Goal: Task Accomplishment & Management: Manage account settings

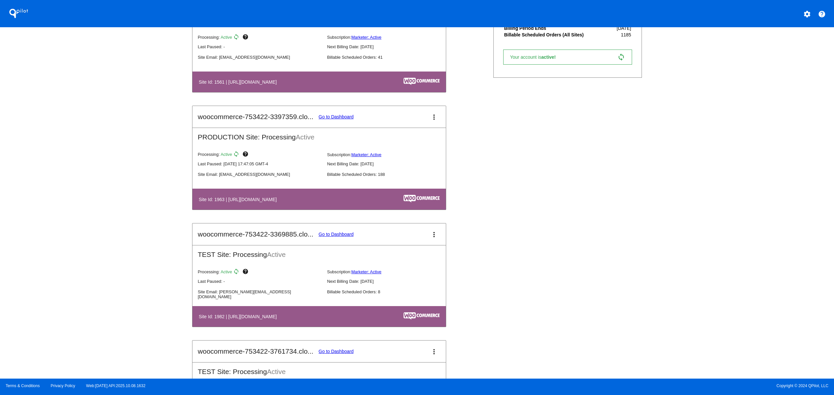
scroll to position [219, 0]
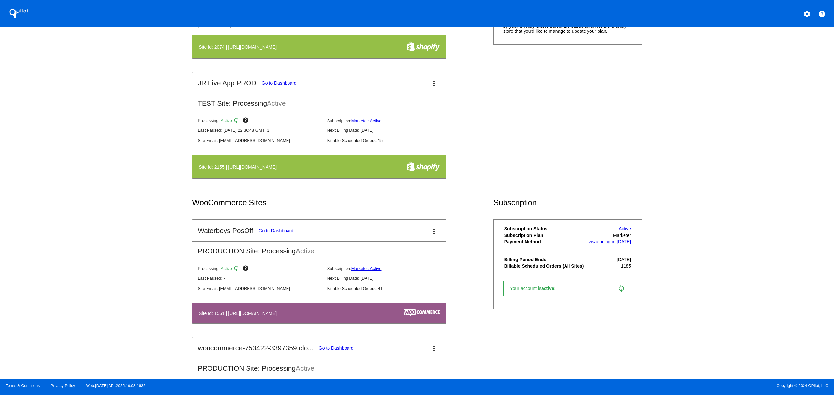
drag, startPoint x: 230, startPoint y: 178, endPoint x: 302, endPoint y: 171, distance: 72.1
click at [302, 171] on table "Site Id: 2155 | https://jr-live-app-prod.myshopify.com" at bounding box center [318, 166] width 253 height 23
drag, startPoint x: 223, startPoint y: 167, endPoint x: 369, endPoint y: 163, distance: 146.2
click at [339, 163] on th "Site Id: 2155 | https://jr-live-app-prod.myshopify.com" at bounding box center [283, 166] width 170 height 11
click at [107, 193] on div "QPilot settings help Connected Sites and Apps Get Started with WooCommerce play…" at bounding box center [417, 189] width 834 height 378
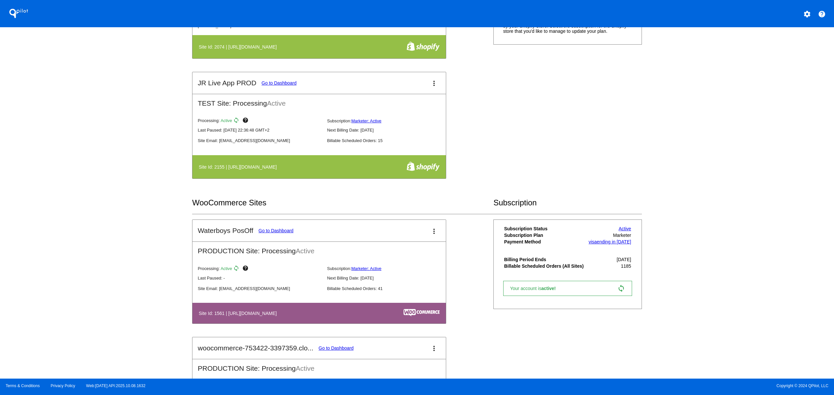
drag, startPoint x: 211, startPoint y: 169, endPoint x: 325, endPoint y: 166, distance: 113.8
click at [325, 166] on th "Site Id: 2155 | https://jr-live-app-prod.myshopify.com" at bounding box center [283, 166] width 170 height 11
click at [240, 172] on th "Site Id: 2155 | https://jr-live-app-prod.myshopify.com" at bounding box center [283, 166] width 170 height 11
click at [151, 182] on div "QPilot settings help Connected Sites and Apps Get Started with WooCommerce play…" at bounding box center [417, 189] width 834 height 378
drag, startPoint x: 299, startPoint y: 162, endPoint x: 133, endPoint y: 185, distance: 167.8
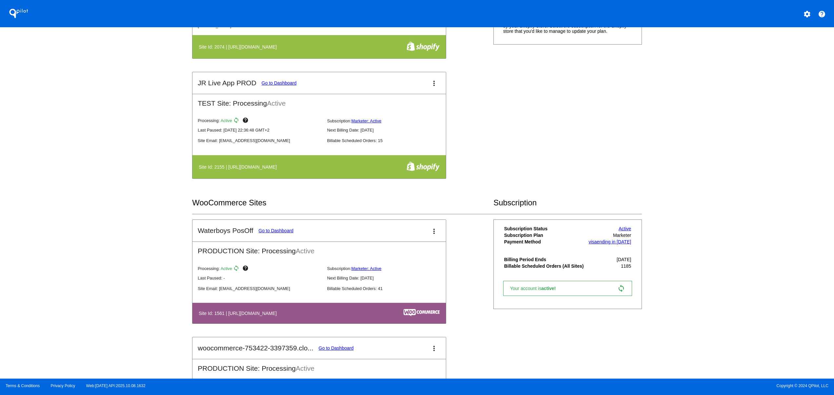
click at [133, 185] on div "QPilot settings help Connected Sites and Apps Get Started with WooCommerce play…" at bounding box center [417, 189] width 834 height 378
click at [280, 167] on h4 "Site Id: 2155 | https://jr-live-app-prod.myshopify.com" at bounding box center [239, 166] width 81 height 5
click at [268, 81] on mat-card-title "JR Live App PROD Go to Dashboard" at bounding box center [247, 83] width 99 height 8
click at [266, 82] on link "Go to Dashboard" at bounding box center [279, 82] width 35 height 5
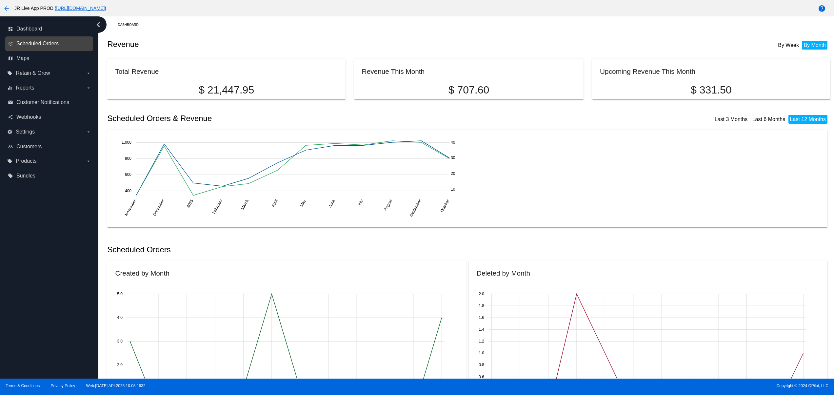
click at [47, 45] on span "Scheduled Orders" at bounding box center [37, 44] width 42 height 6
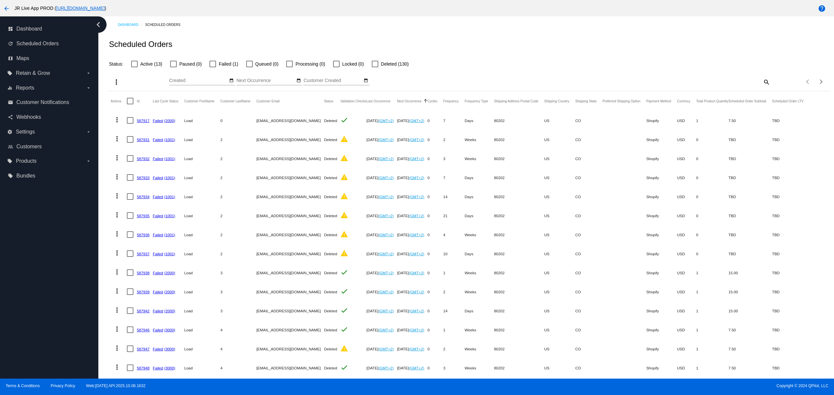
click at [143, 65] on span "Active (13)" at bounding box center [151, 64] width 22 height 8
click at [134, 67] on input "Active (13)" at bounding box center [134, 67] width 0 height 0
checkbox input "true"
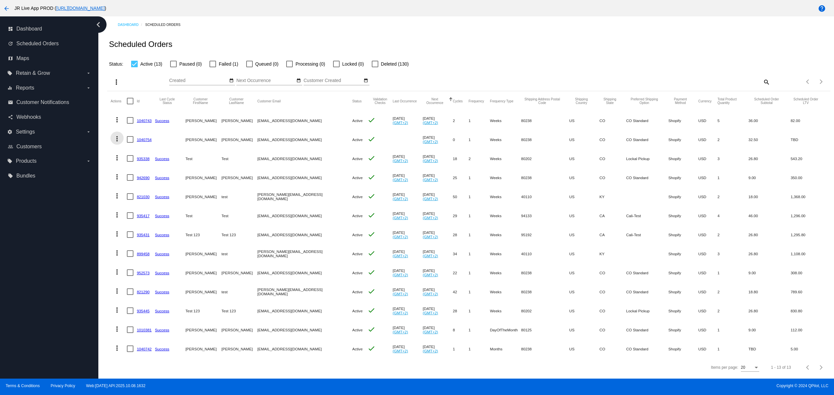
click at [112, 138] on button "more_vert" at bounding box center [116, 137] width 13 height 13
click at [145, 193] on button "cached Process Now" at bounding box center [142, 187] width 65 height 16
click at [137, 138] on link "1040754" at bounding box center [144, 139] width 15 height 4
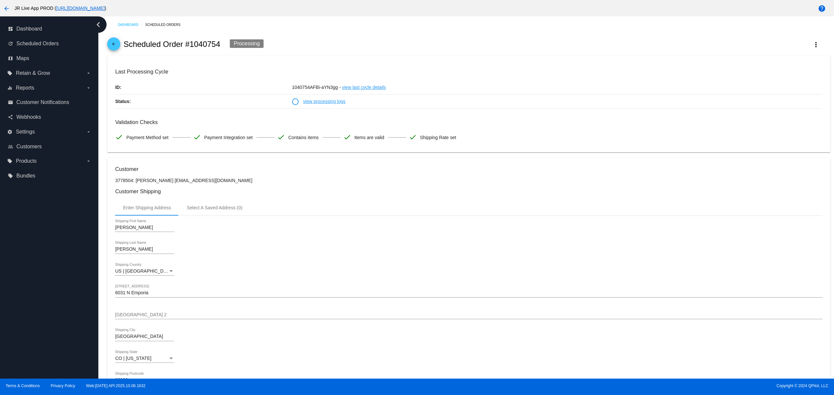
drag, startPoint x: 211, startPoint y: 147, endPoint x: 129, endPoint y: 147, distance: 82.6
click at [224, 227] on div "David Shipping First Name" at bounding box center [468, 228] width 707 height 19
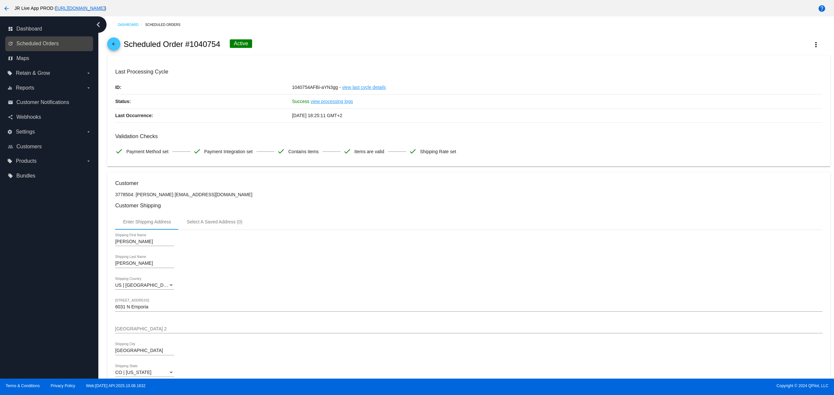
click at [64, 45] on link "update Scheduled Orders" at bounding box center [49, 43] width 83 height 10
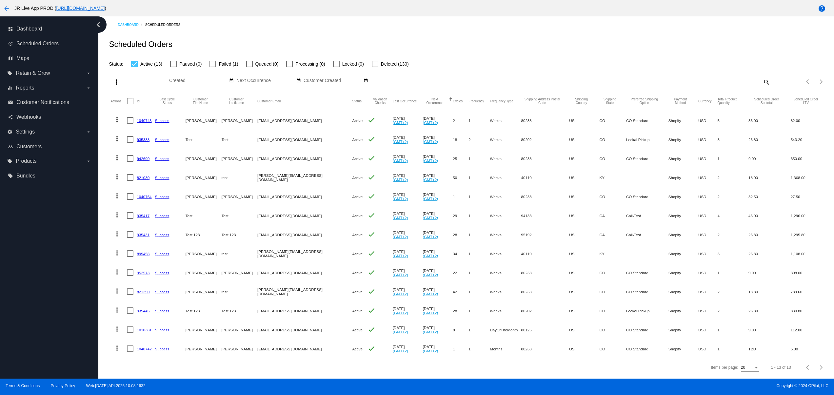
click at [143, 120] on link "1040743" at bounding box center [144, 120] width 15 height 4
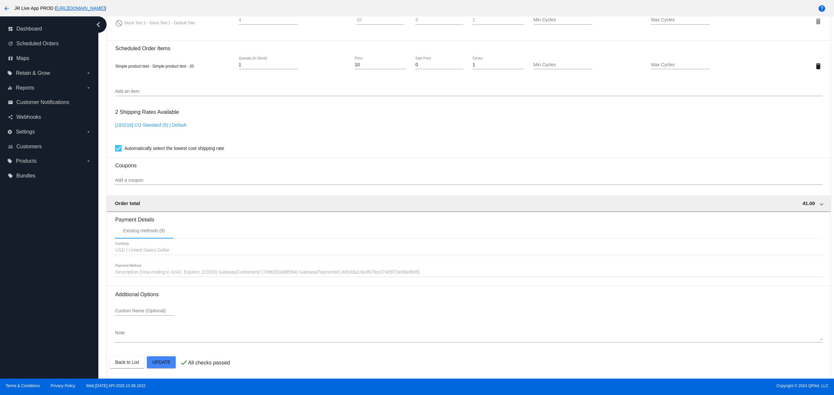
scroll to position [385, 0]
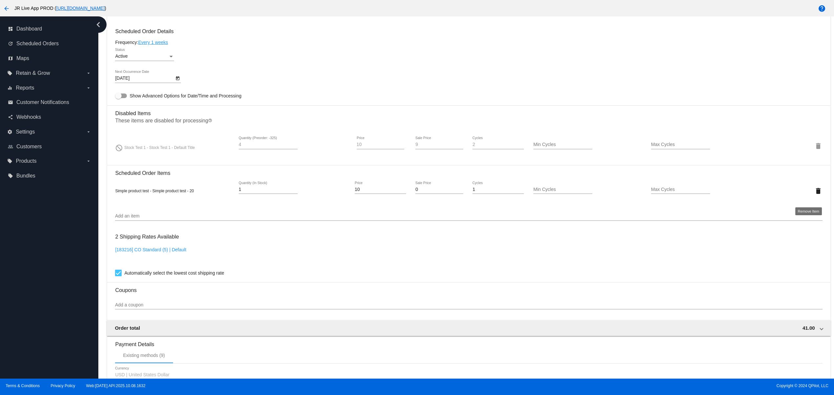
click at [814, 195] on mat-icon "delete" at bounding box center [818, 191] width 8 height 8
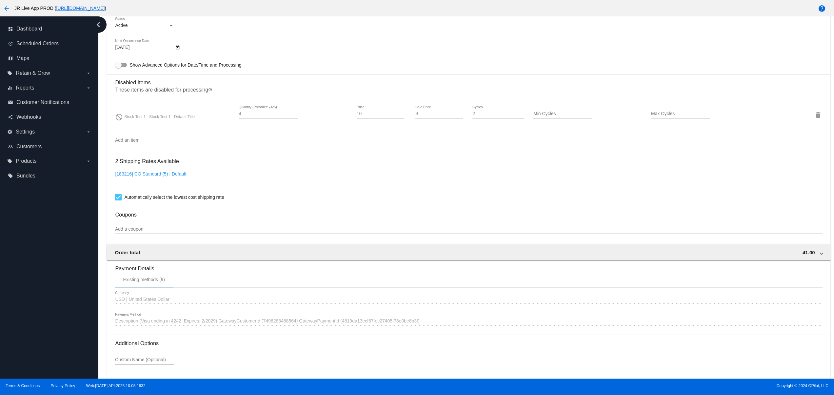
scroll to position [471, 0]
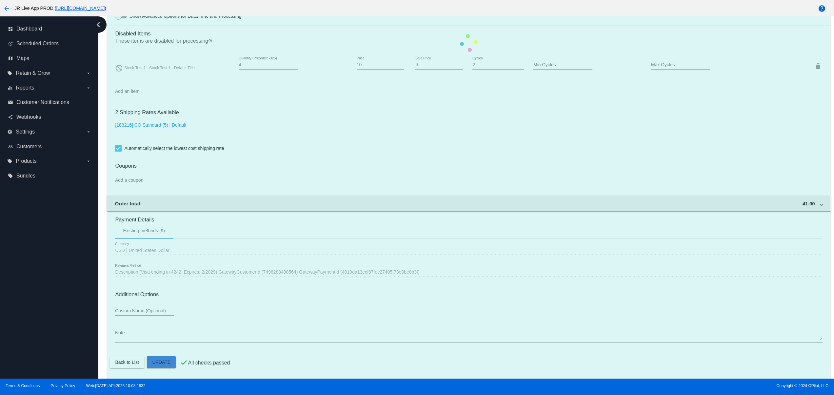
click at [163, 362] on mat-card "Customer 3778504: David Bradley svitglus@gmail.com Customer Shipping Enter Ship…" at bounding box center [468, 43] width 723 height 671
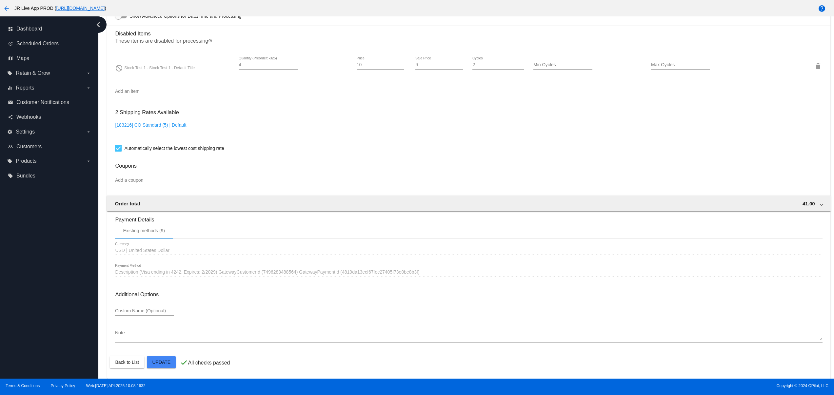
scroll to position [0, 0]
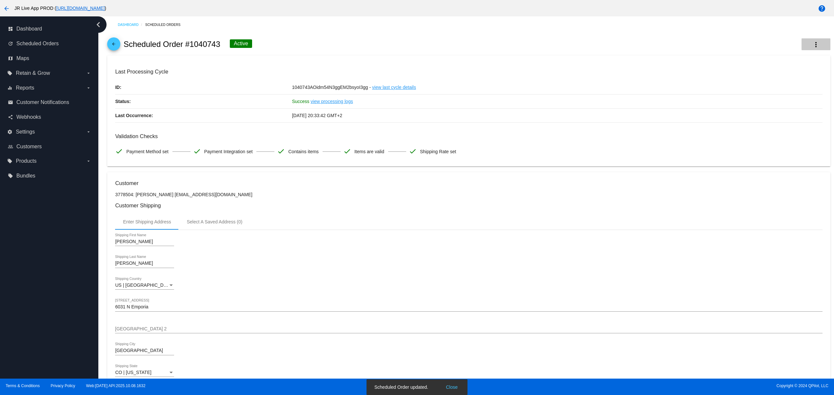
click at [810, 40] on button "more_vert" at bounding box center [815, 44] width 29 height 12
click at [766, 96] on span "Process Now" at bounding box center [761, 96] width 27 height 5
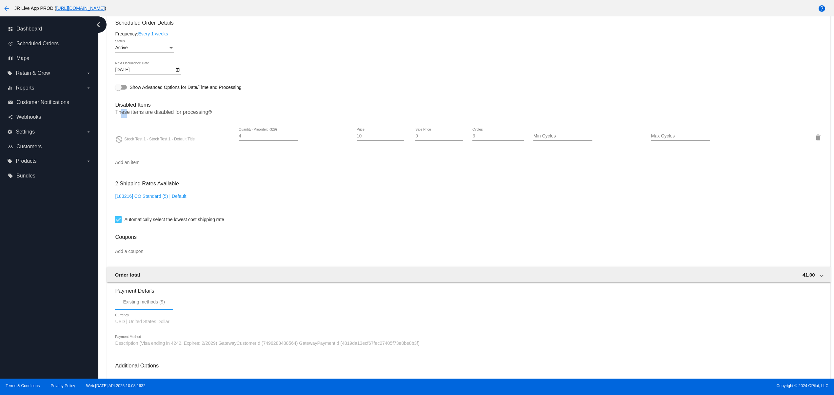
drag, startPoint x: 121, startPoint y: 117, endPoint x: 201, endPoint y: 129, distance: 80.5
click at [151, 117] on p "These items are disabled for processing help_outline" at bounding box center [468, 113] width 707 height 9
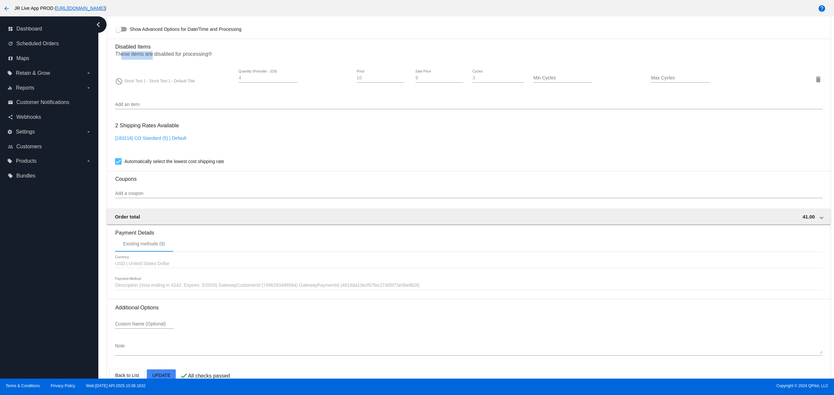
scroll to position [471, 0]
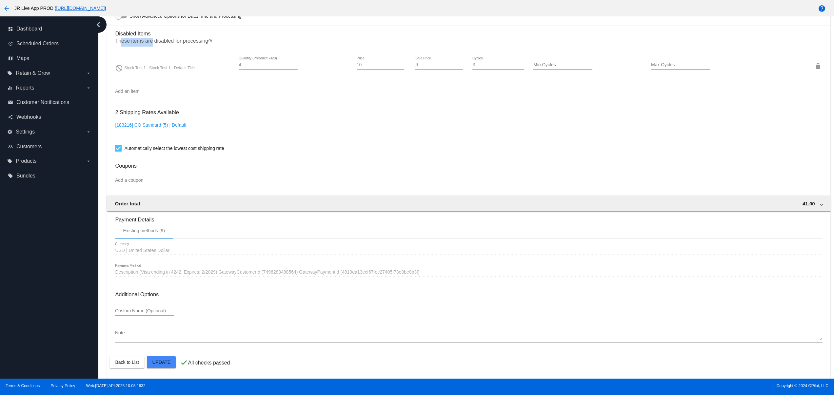
click at [158, 366] on mat-card "Customer 3778504: David Bradley svitglus@gmail.com Customer Shipping Enter Ship…" at bounding box center [468, 43] width 723 height 671
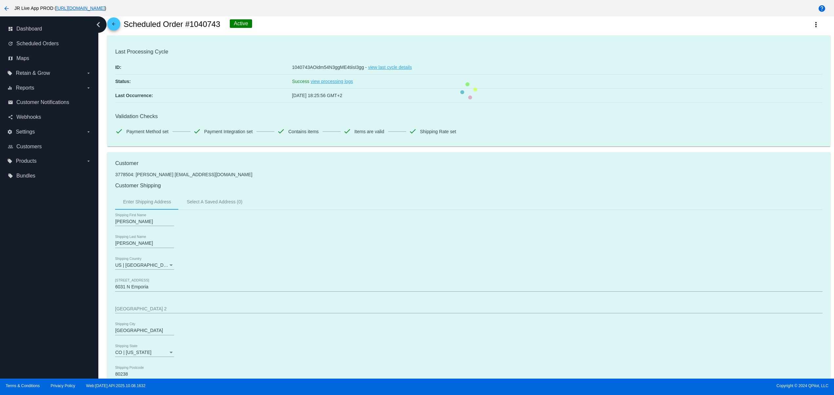
scroll to position [0, 0]
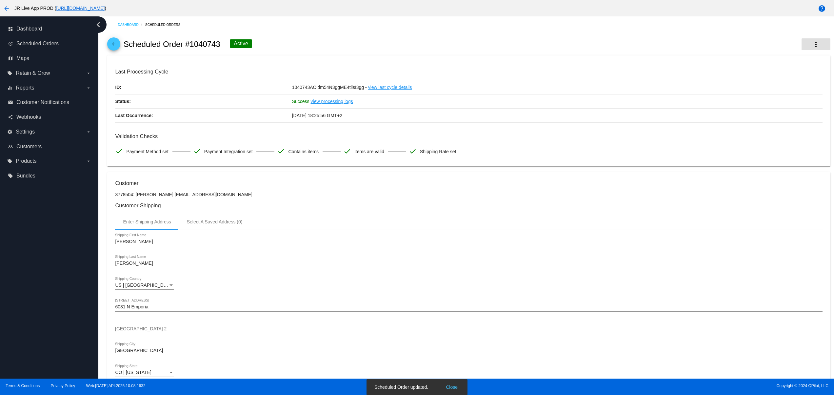
click at [812, 45] on mat-icon "more_vert" at bounding box center [816, 45] width 8 height 8
click at [771, 95] on span "Process Now" at bounding box center [761, 96] width 27 height 5
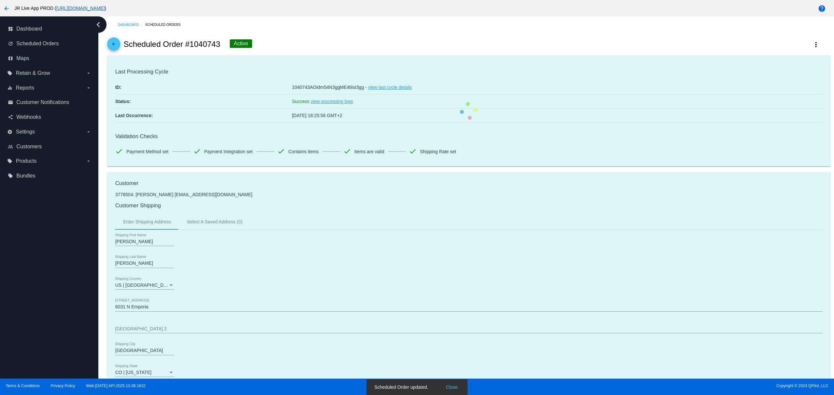
scroll to position [471, 0]
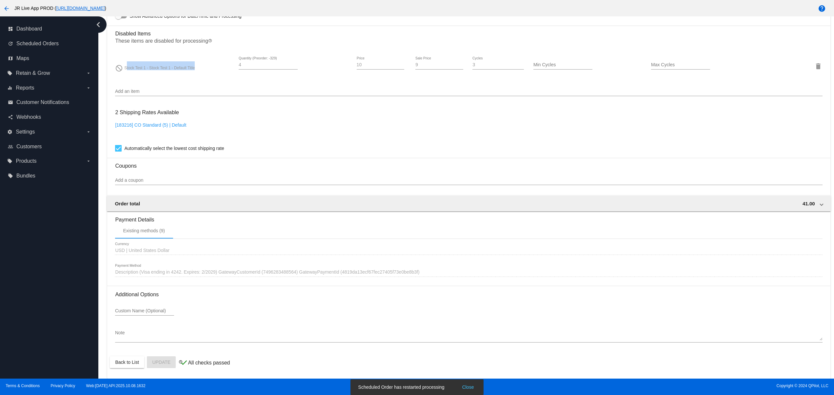
click at [200, 57] on div "do_not_disturb Stock Test 1 - Stock Test 1 - Default Title 4 Quantity (Preorder…" at bounding box center [468, 66] width 707 height 19
drag, startPoint x: 115, startPoint y: 34, endPoint x: 265, endPoint y: 34, distance: 150.1
click at [254, 34] on h3 "Disabled Items" at bounding box center [468, 31] width 707 height 11
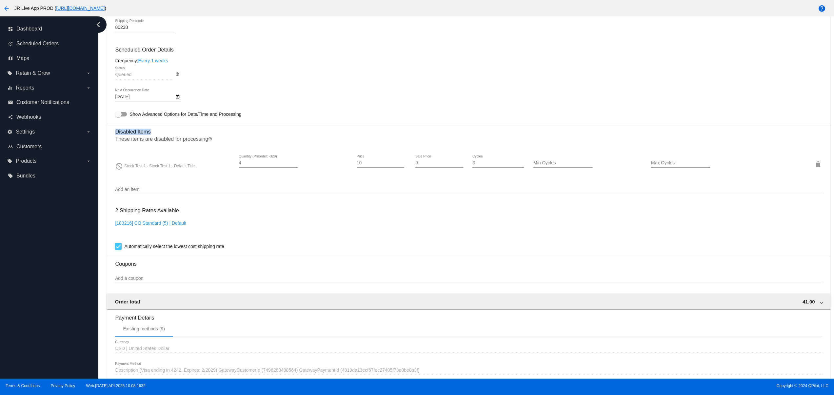
scroll to position [340, 0]
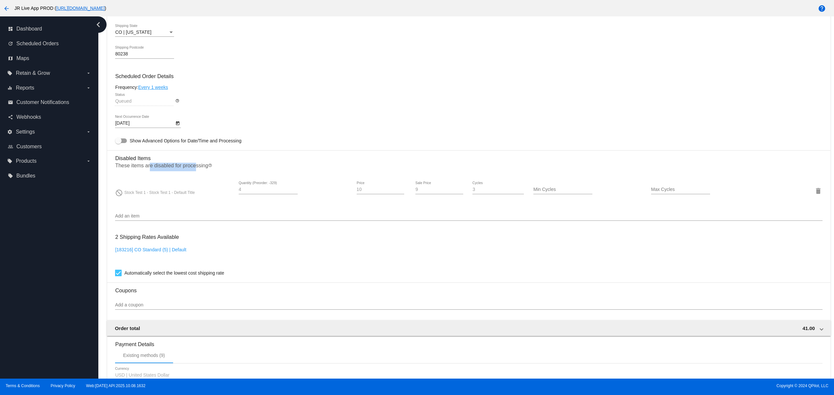
drag, startPoint x: 159, startPoint y: 174, endPoint x: 103, endPoint y: 175, distance: 56.1
click at [128, 171] on p "These items are disabled for processing help_outline" at bounding box center [468, 167] width 707 height 9
click at [163, 169] on p "These items are disabled for processing help_outline" at bounding box center [468, 167] width 707 height 9
drag, startPoint x: 127, startPoint y: 199, endPoint x: 238, endPoint y: 187, distance: 112.1
click at [197, 193] on div "do_not_disturb Stock Test 1 - Stock Test 1 - Default Title" at bounding box center [174, 190] width 118 height 9
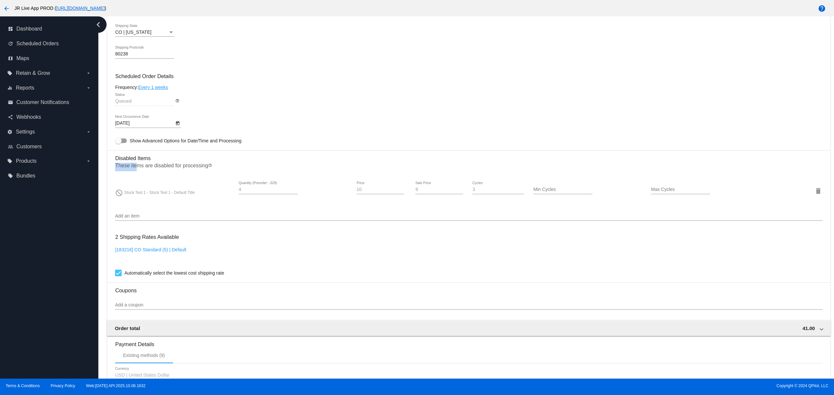
drag, startPoint x: 176, startPoint y: 168, endPoint x: 155, endPoint y: 177, distance: 22.6
click at [113, 176] on mat-card "Customer 3778504: David Bradley svitglus@gmail.com Customer Shipping Enter Ship…" at bounding box center [468, 167] width 723 height 671
click at [331, 159] on h3 "Disabled Items" at bounding box center [468, 155] width 707 height 11
drag, startPoint x: 265, startPoint y: 189, endPoint x: 168, endPoint y: 180, distance: 97.7
click at [185, 180] on section "Disabled Items These items are disabled for processing help_outline do_not_dist…" at bounding box center [468, 177] width 707 height 55
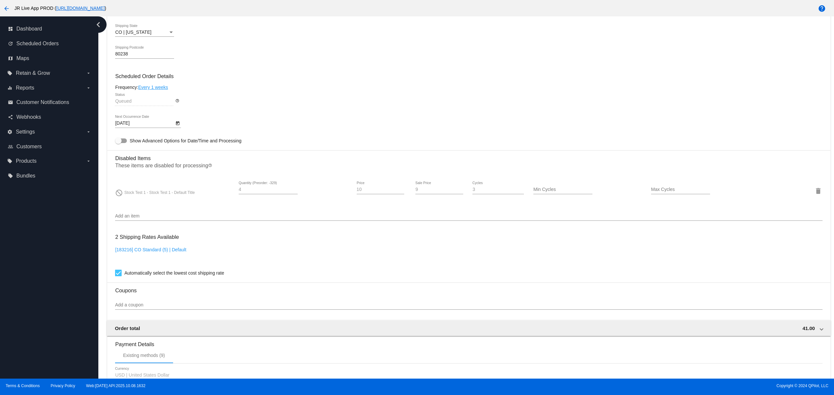
click at [278, 200] on div "4 Quantity (Preorder: -329)" at bounding box center [268, 190] width 59 height 19
drag, startPoint x: 117, startPoint y: 200, endPoint x: 278, endPoint y: 199, distance: 160.6
click at [221, 195] on div "do_not_disturb Stock Test 1 - Stock Test 1 - Default Title" at bounding box center [174, 190] width 118 height 9
click at [420, 134] on div "10/22/2025 Next Occurrence Date" at bounding box center [468, 124] width 707 height 19
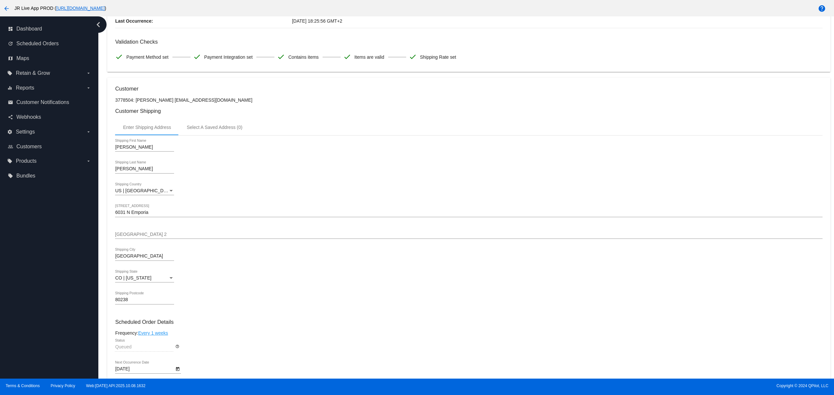
scroll to position [0, 0]
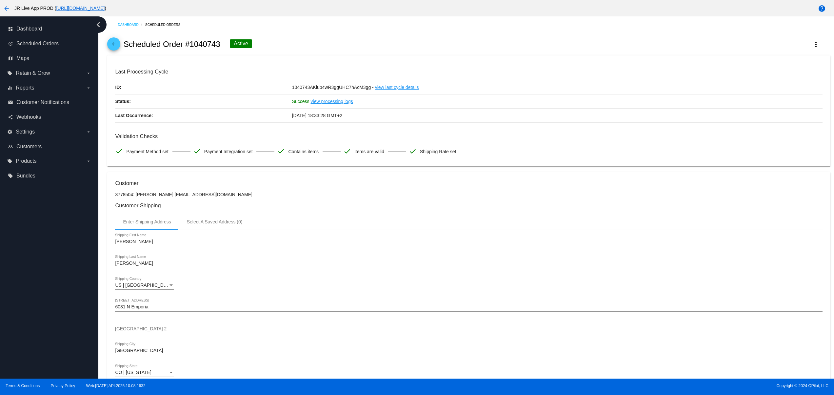
scroll to position [262, 0]
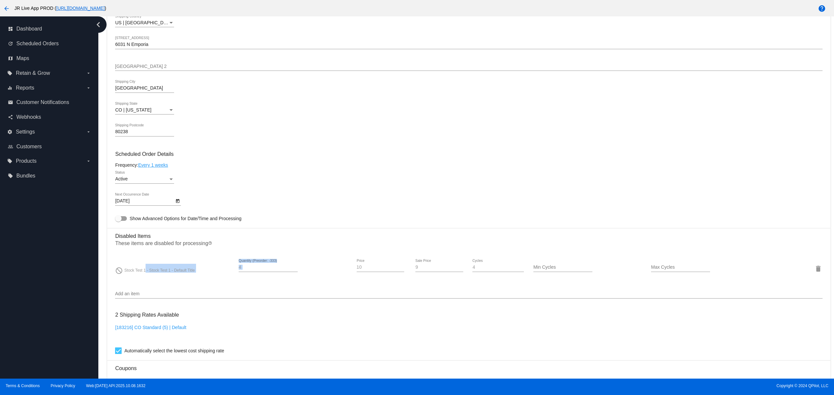
drag, startPoint x: 312, startPoint y: 260, endPoint x: 145, endPoint y: 256, distance: 167.9
click at [145, 256] on section "Disabled Items These items are disabled for processing help_outline do_not_dist…" at bounding box center [468, 255] width 707 height 55
drag, startPoint x: 114, startPoint y: 249, endPoint x: 240, endPoint y: 248, distance: 125.5
click at [216, 248] on mat-card "Customer 3778504: [PERSON_NAME] [EMAIL_ADDRESS][DOMAIN_NAME] Customer Shipping …" at bounding box center [468, 245] width 723 height 671
click at [296, 239] on h3 "Disabled Items" at bounding box center [468, 233] width 707 height 11
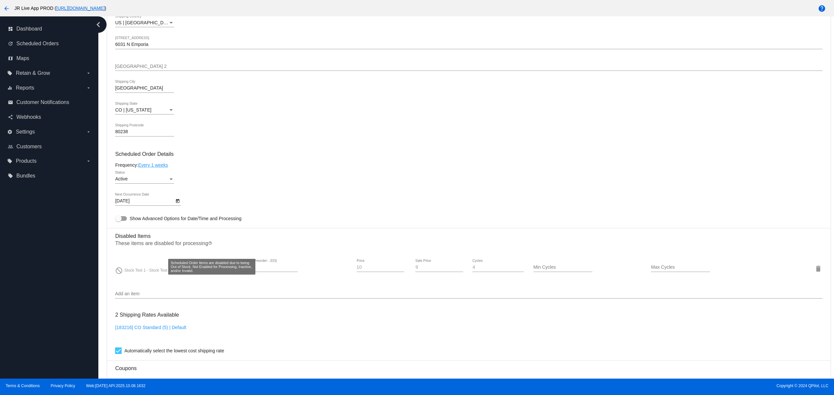
click at [289, 239] on h3 "Disabled Items" at bounding box center [468, 233] width 707 height 11
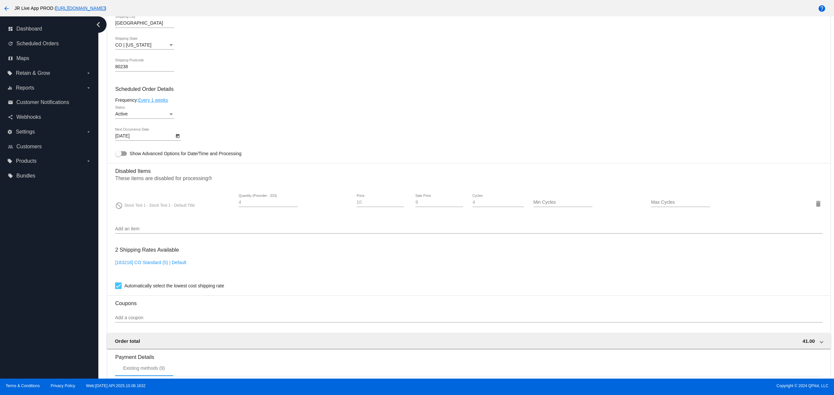
scroll to position [340, 0]
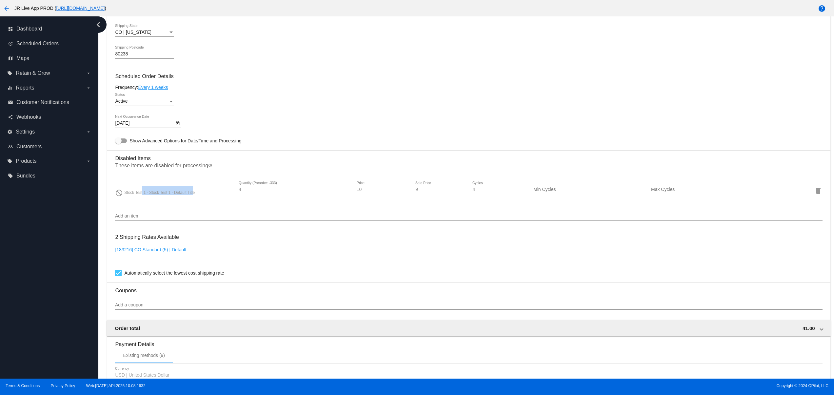
drag, startPoint x: 142, startPoint y: 193, endPoint x: 199, endPoint y: 193, distance: 56.4
click at [199, 193] on div "do_not_disturb Stock Test 1 - Stock Test 1 - Default Title" at bounding box center [174, 190] width 118 height 9
drag, startPoint x: 219, startPoint y: 167, endPoint x: 120, endPoint y: 169, distance: 99.3
click at [120, 169] on p "These items are disabled for processing help_outline" at bounding box center [468, 167] width 707 height 9
click at [448, 146] on mat-card-content "Customer 3778504: [PERSON_NAME] [EMAIL_ADDRESS][DOMAIN_NAME] Customer Shipping …" at bounding box center [468, 156] width 707 height 633
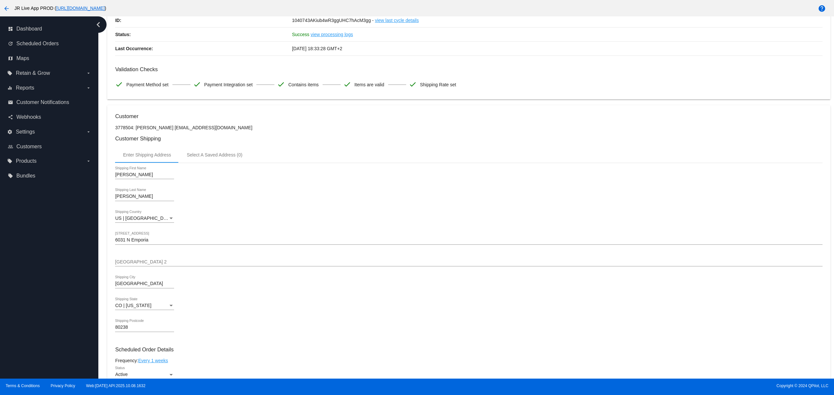
scroll to position [0, 0]
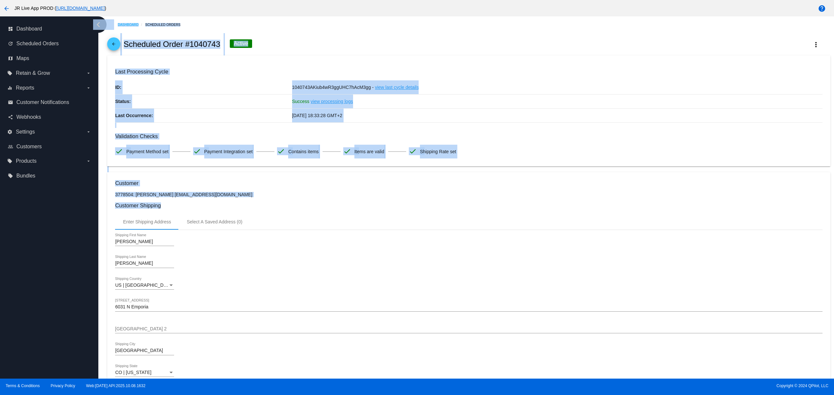
drag, startPoint x: 213, startPoint y: 205, endPoint x: 88, endPoint y: 205, distance: 124.2
click at [88, 205] on div "dashboard Dashboard update Scheduled Orders map Maps local_offer Retain & Grow …" at bounding box center [417, 197] width 834 height 362
click at [277, 194] on p "3778504: [PERSON_NAME] [EMAIL_ADDRESS][DOMAIN_NAME]" at bounding box center [468, 194] width 707 height 5
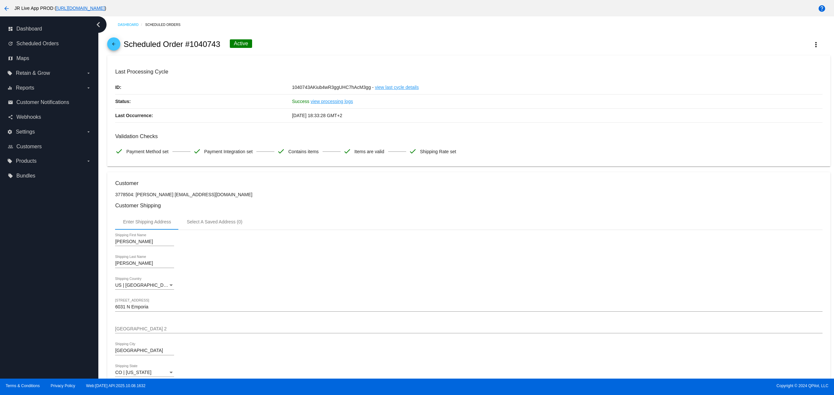
scroll to position [393, 0]
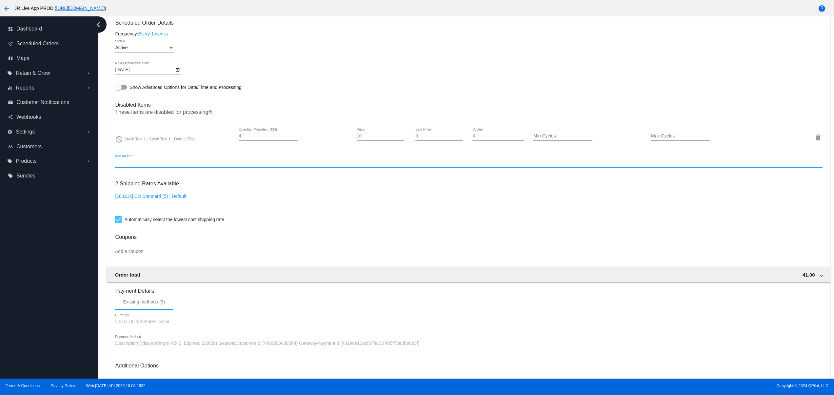
click at [197, 165] on input "Add an item" at bounding box center [468, 162] width 707 height 5
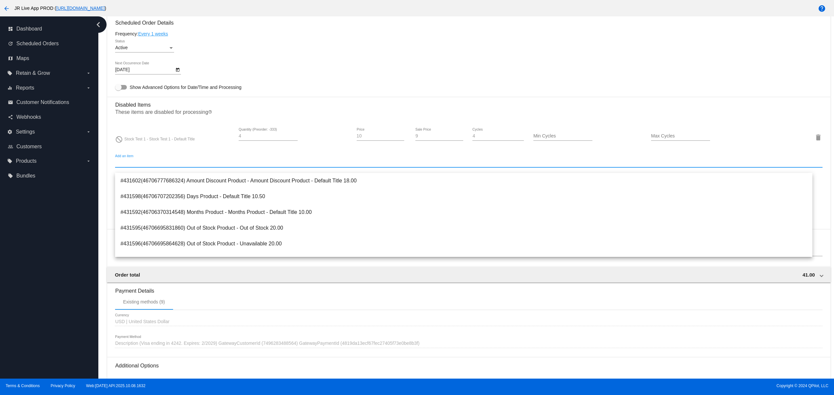
paste input "Bottle Bundle - Bottle Bundle - [MEDICAL_DATA] / [MEDICAL_DATA]"
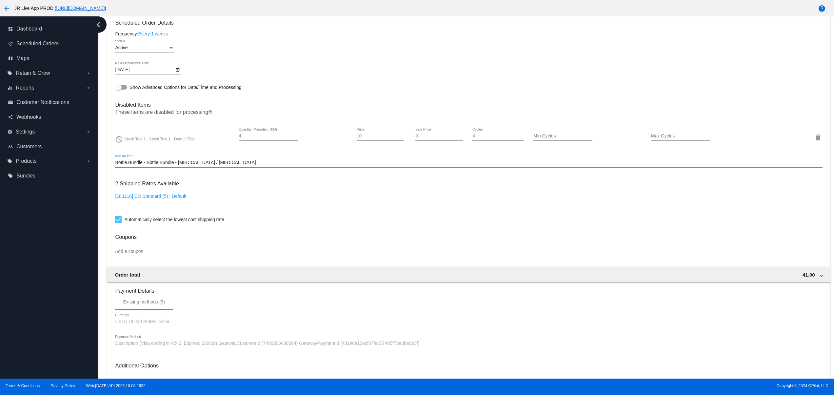
type input "Bottle Bundle - Bottle Bundle - [MEDICAL_DATA] / [MEDICAL_DATA]"
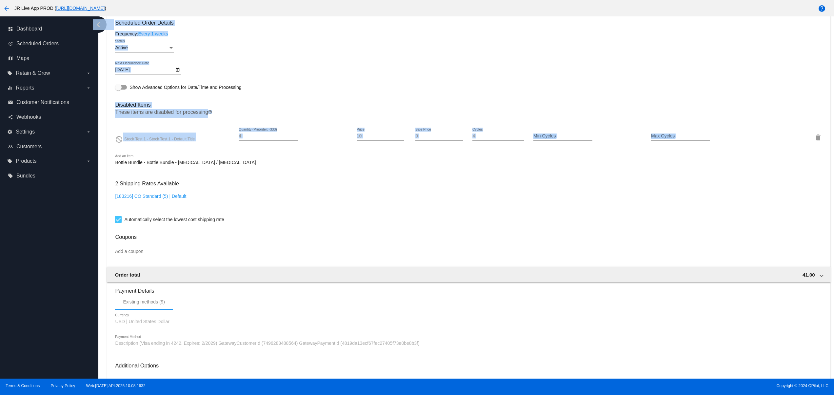
drag, startPoint x: 143, startPoint y: 179, endPoint x: 68, endPoint y: 189, distance: 75.5
click at [68, 189] on div "dashboard Dashboard update Scheduled Orders map Maps local_offer Retain & Grow …" at bounding box center [417, 197] width 834 height 362
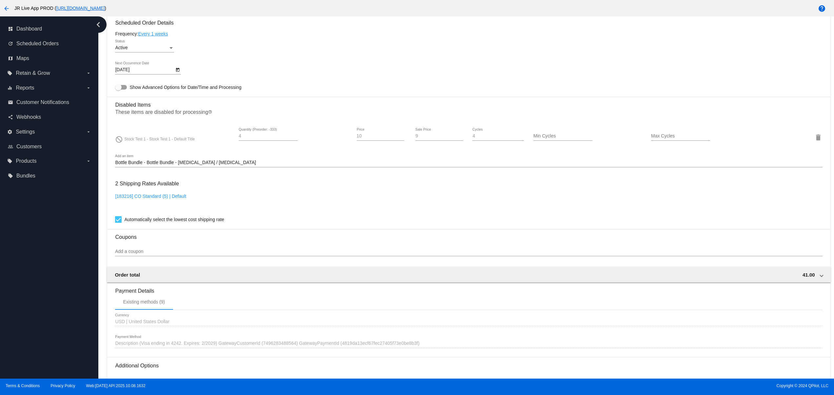
click at [227, 172] on div "Bottle Bundle - Bottle Bundle - [MEDICAL_DATA] / [MEDICAL_DATA] Add an item" at bounding box center [468, 163] width 707 height 19
click at [227, 167] on div at bounding box center [468, 167] width 707 height 0
click at [223, 165] on input "Bottle Bundle - Bottle Bundle - [MEDICAL_DATA] / [MEDICAL_DATA]" at bounding box center [468, 162] width 707 height 5
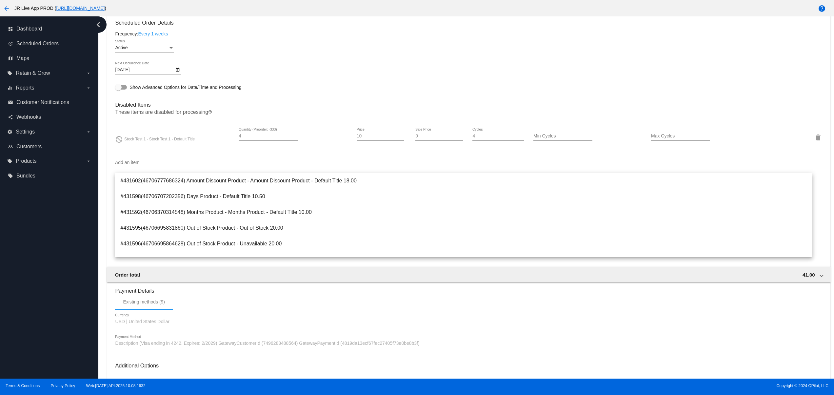
click at [49, 326] on div "dashboard Dashboard update Scheduled Orders map Maps local_offer Retain & Grow …" at bounding box center [49, 197] width 98 height 362
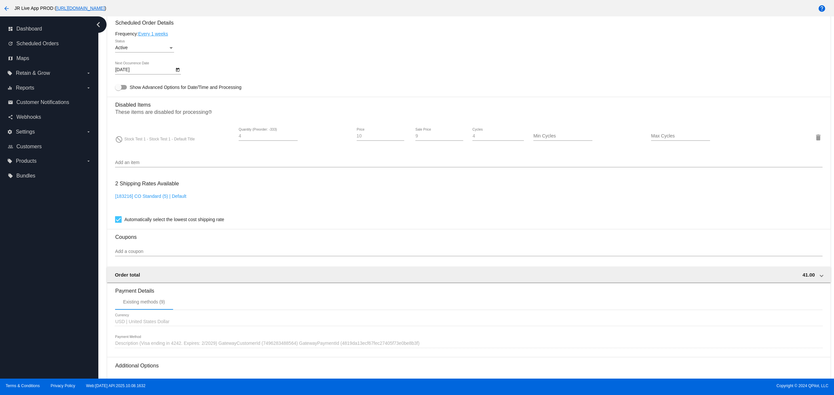
scroll to position [262, 0]
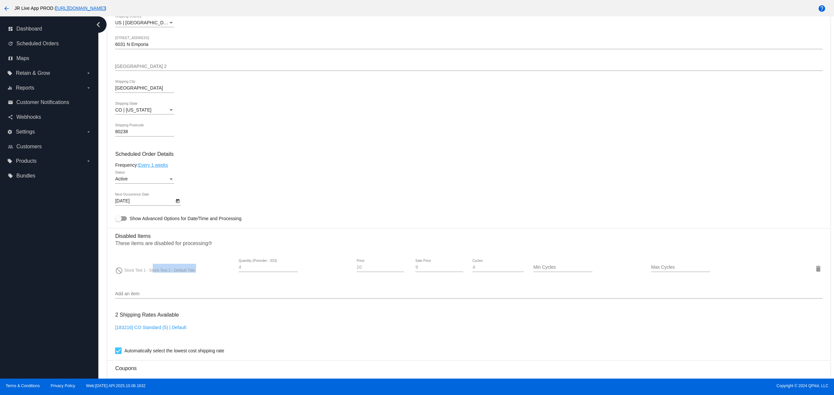
drag, startPoint x: 210, startPoint y: 275, endPoint x: 419, endPoint y: 256, distance: 209.3
click at [293, 275] on div "do_not_disturb Stock Test 1 - Stock Test 1 - Default Title 4 Quantity (Preorder…" at bounding box center [468, 268] width 707 height 19
click at [429, 223] on mat-card-content "Customer 3778504: [PERSON_NAME] [EMAIL_ADDRESS][DOMAIN_NAME] Customer Shipping …" at bounding box center [468, 234] width 707 height 633
drag, startPoint x: 249, startPoint y: 269, endPoint x: 143, endPoint y: 269, distance: 105.9
click at [143, 269] on div "do_not_disturb Stock Test 1 - Stock Test 1 - Default Title 4 Quantity (Preorder…" at bounding box center [468, 268] width 707 height 19
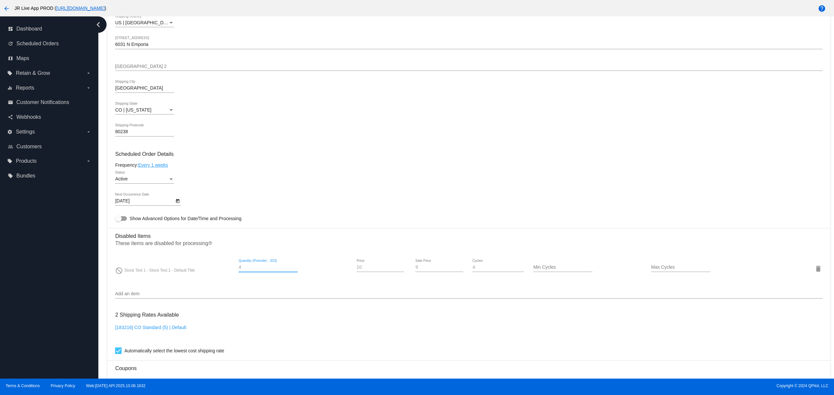
click at [370, 260] on div "do_not_disturb Stock Test 1 - Stock Test 1 - Default Title 4 Quantity (Preorder…" at bounding box center [468, 268] width 707 height 29
drag, startPoint x: 245, startPoint y: 260, endPoint x: 334, endPoint y: 260, distance: 88.2
click at [302, 260] on div "do_not_disturb Stock Test 1 - Stock Test 1 - Default Title 4 Quantity (Preorder…" at bounding box center [468, 268] width 707 height 29
click at [377, 194] on mat-card-content "Customer 3778504: [PERSON_NAME] [EMAIL_ADDRESS][DOMAIN_NAME] Customer Shipping …" at bounding box center [468, 234] width 707 height 633
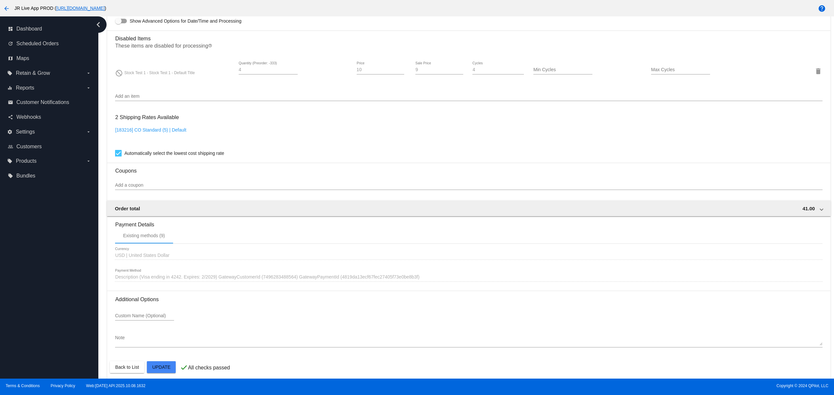
scroll to position [471, 0]
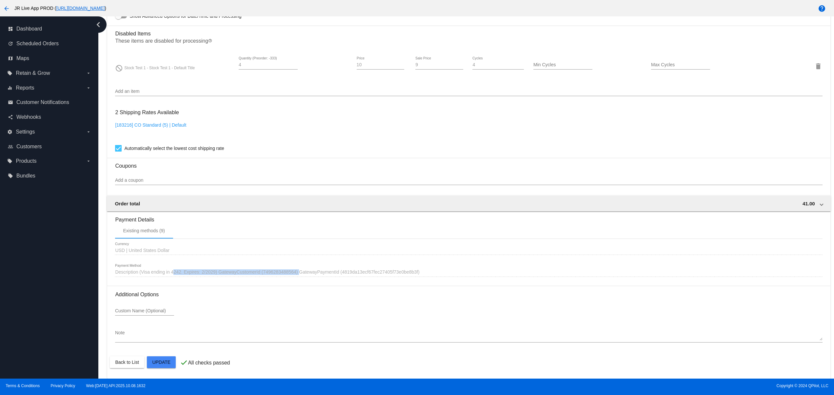
drag, startPoint x: 140, startPoint y: 273, endPoint x: 385, endPoint y: 269, distance: 244.5
click at [352, 269] on span "Description (Visa ending in 4242. Expires: 2/2029) GatewayCustomerId (749628348…" at bounding box center [267, 271] width 304 height 5
click at [483, 283] on div "USD USD | United States Dollar Currency 1162257 Description (Visa ending in 424…" at bounding box center [468, 262] width 707 height 47
click at [158, 252] on div "USD USD | United States Dollar Currency" at bounding box center [468, 251] width 707 height 19
click at [123, 249] on span "USD | United States Dollar" at bounding box center [142, 249] width 54 height 5
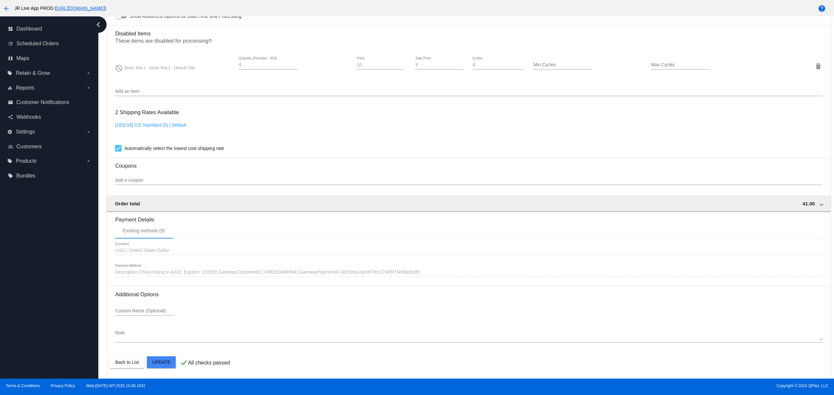
click at [211, 249] on div "USD USD | United States Dollar Currency" at bounding box center [468, 248] width 707 height 13
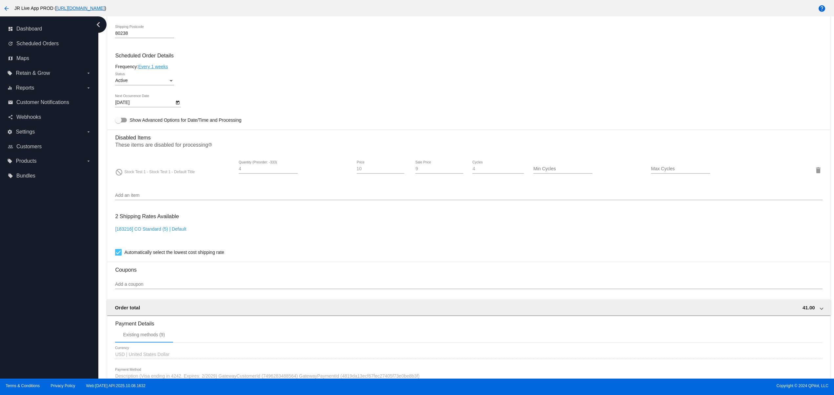
scroll to position [340, 0]
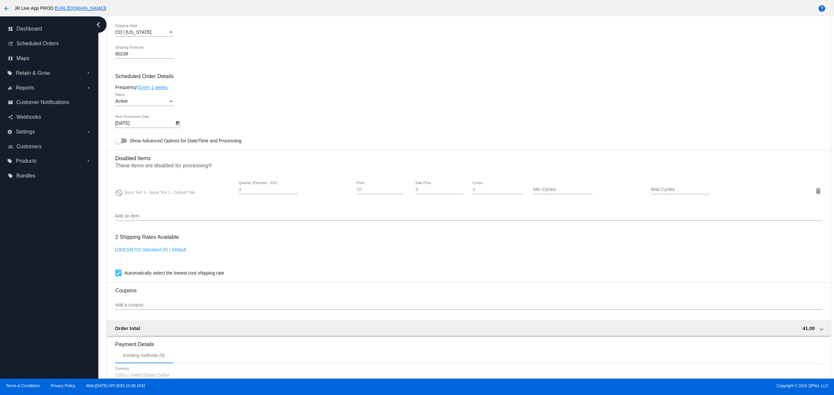
click at [165, 219] on input "Add an item" at bounding box center [468, 215] width 707 height 5
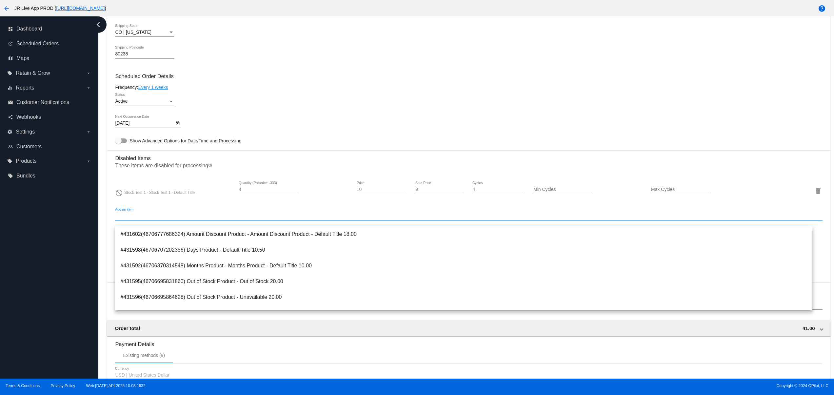
scroll to position [246, 0]
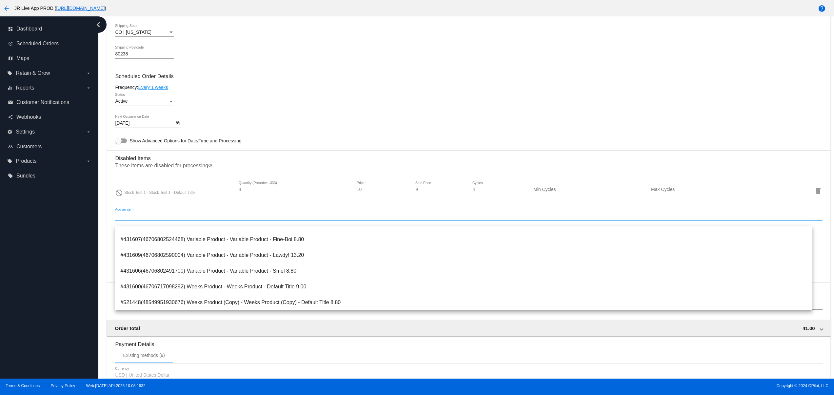
click at [48, 254] on div "dashboard Dashboard update Scheduled Orders map Maps local_offer Retain & Grow …" at bounding box center [49, 197] width 98 height 362
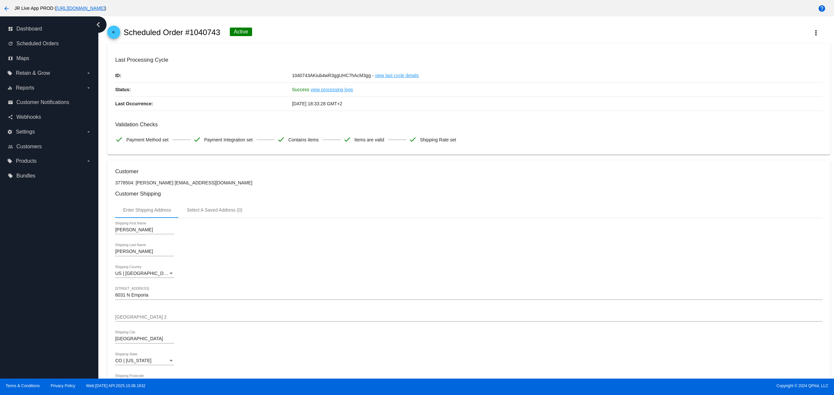
scroll to position [0, 0]
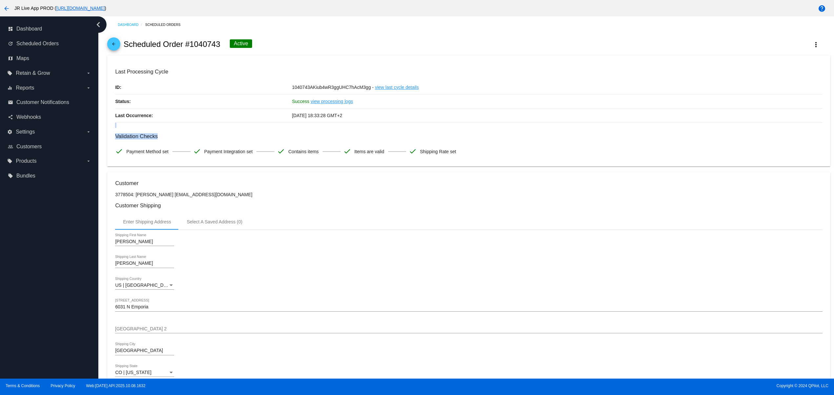
drag, startPoint x: 254, startPoint y: 128, endPoint x: 351, endPoint y: 130, distance: 96.4
click at [333, 130] on mat-card-content "Last Processing Cycle ID: 1040743AKiub4wR3ggUHC7hAcM3gg - view last cycle detai…" at bounding box center [468, 113] width 707 height 90
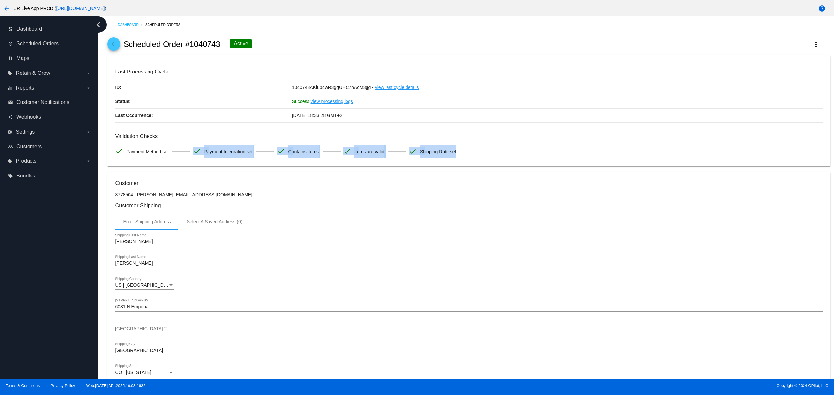
drag, startPoint x: 494, startPoint y: 168, endPoint x: 171, endPoint y: 156, distance: 323.0
click at [169, 154] on mat-card "Last Processing Cycle ID: 1040743AKiub4wR3ggUHC7hAcM3gg - view last cycle detai…" at bounding box center [468, 110] width 723 height 111
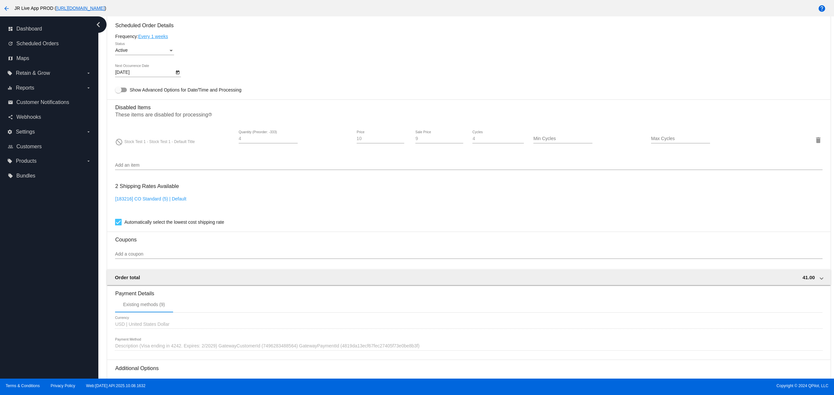
scroll to position [471, 0]
